Goal: Task Accomplishment & Management: Manage account settings

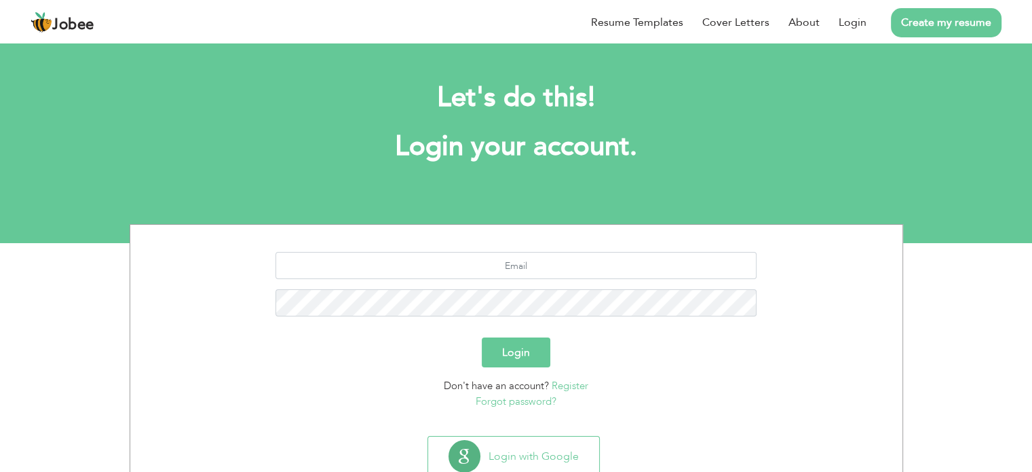
scroll to position [43, 0]
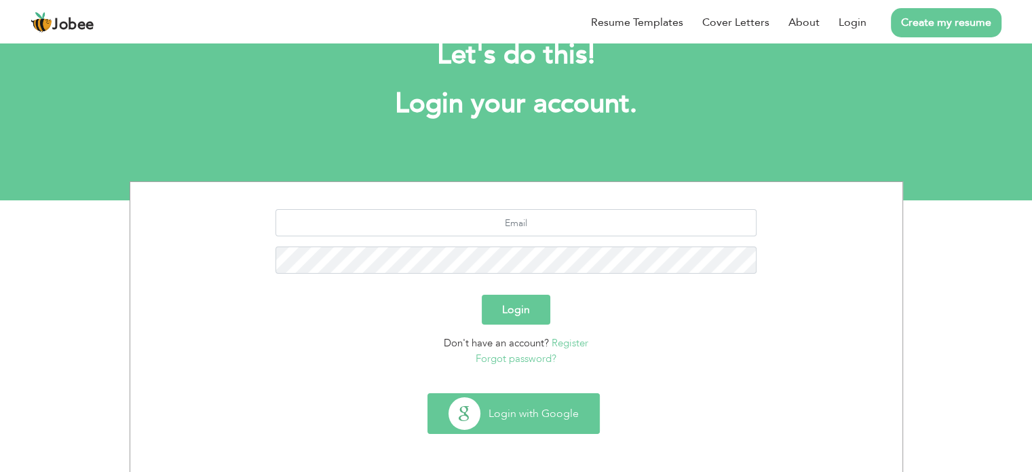
click at [570, 417] on button "Login with Google" at bounding box center [513, 413] width 171 height 39
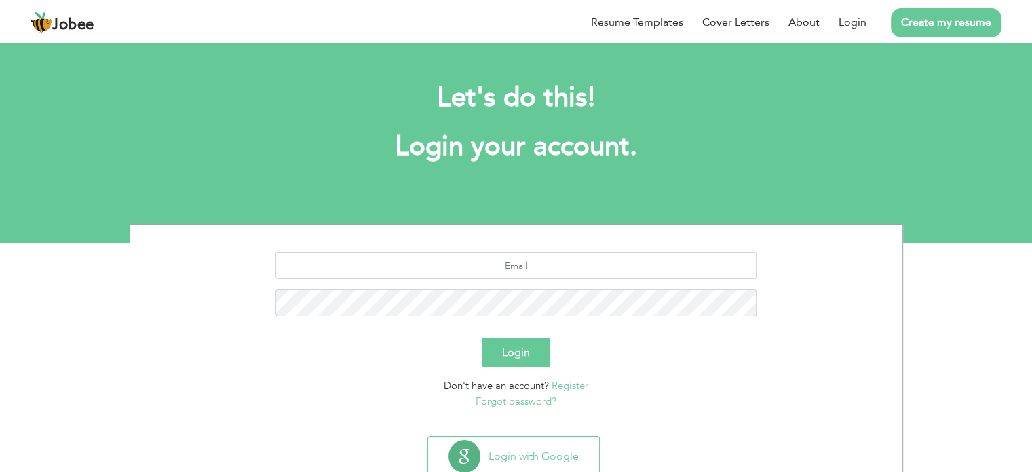
scroll to position [0, 0]
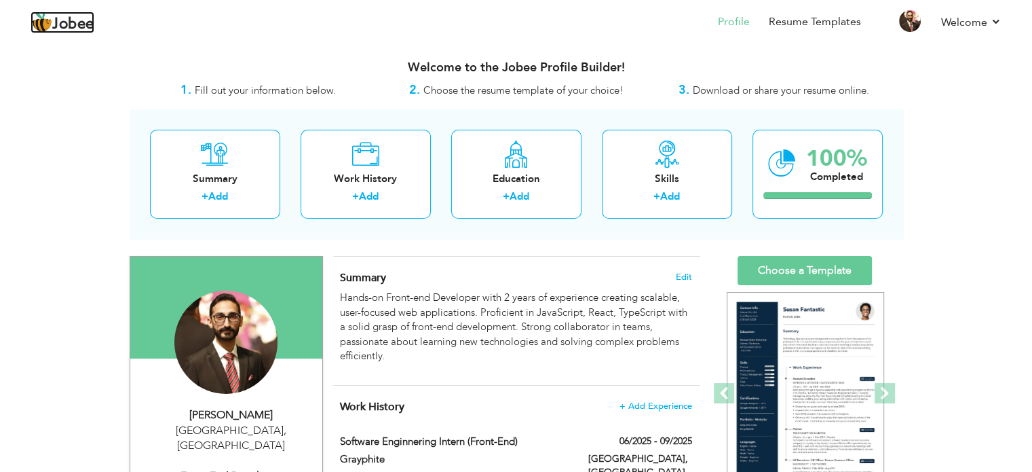
click at [77, 24] on span "Jobee" at bounding box center [73, 24] width 42 height 15
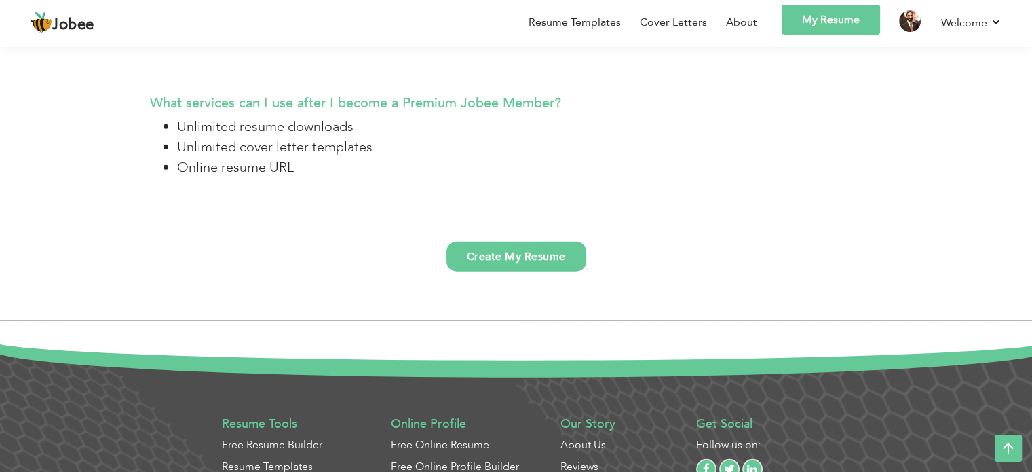
scroll to position [3555, 0]
